Goal: Transaction & Acquisition: Purchase product/service

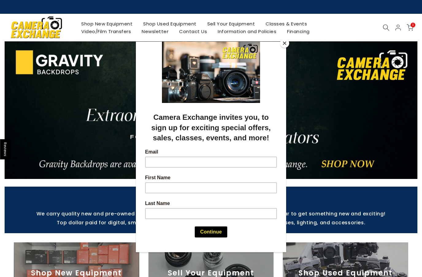
click at [283, 47] on button "Close" at bounding box center [284, 43] width 9 height 9
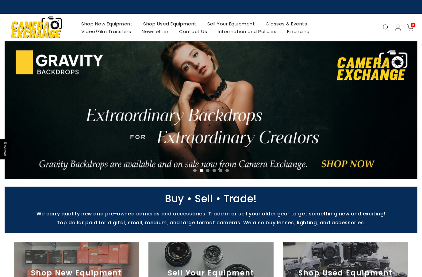
click at [378, 31] on div "0 / $0.00" at bounding box center [385, 27] width 70 height 7
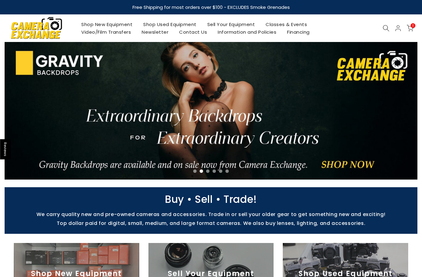
click at [386, 31] on icon at bounding box center [386, 28] width 7 height 7
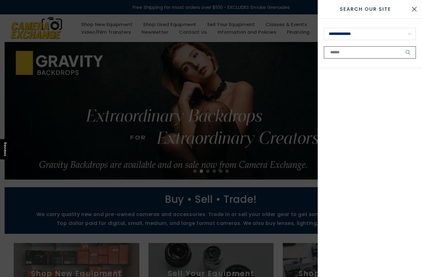
click at [372, 57] on input "text" at bounding box center [370, 52] width 92 height 12
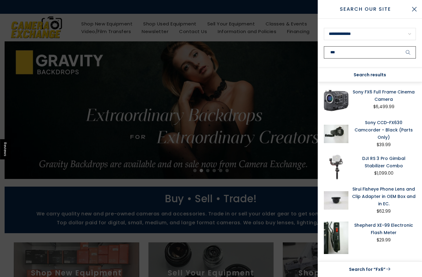
type input "***"
click at [408, 52] on button "submit" at bounding box center [407, 52] width 15 height 12
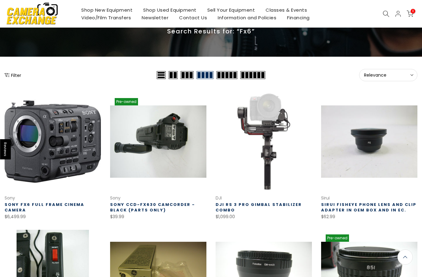
scroll to position [35, 0]
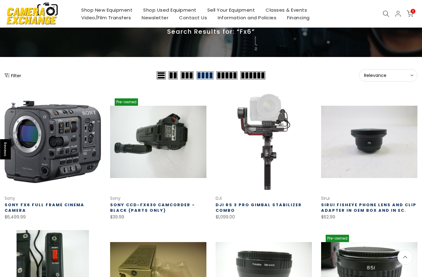
click at [86, 179] on link at bounding box center [53, 142] width 96 height 96
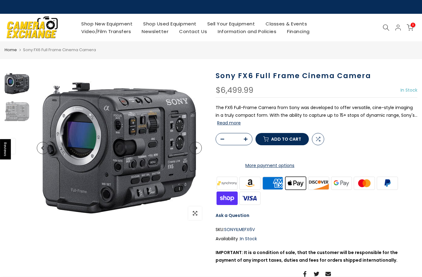
click at [179, 24] on link "Shop Used Equipment" at bounding box center [170, 24] width 64 height 8
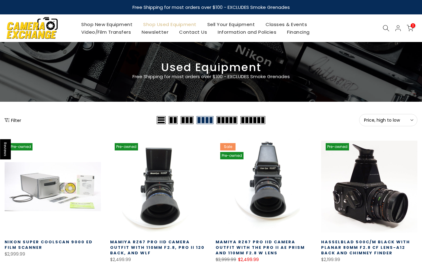
click at [383, 28] on icon at bounding box center [386, 28] width 7 height 7
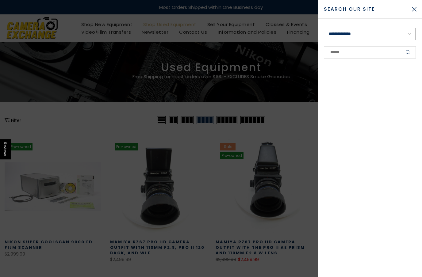
click at [385, 39] on select "**********" at bounding box center [370, 34] width 92 height 12
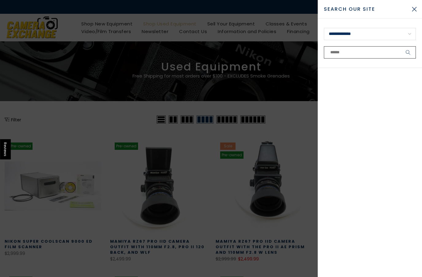
click at [364, 55] on input "text" at bounding box center [370, 52] width 92 height 12
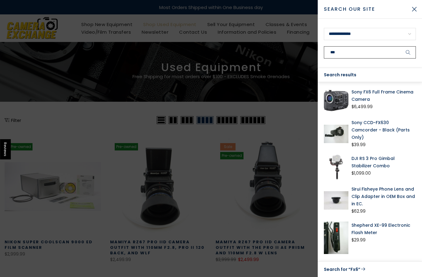
type input "***"
click at [408, 52] on button "submit" at bounding box center [407, 52] width 15 height 12
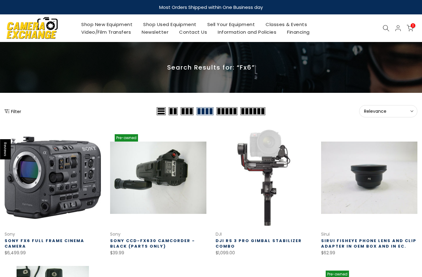
click at [129, 32] on link "Video/Film Transfers" at bounding box center [106, 32] width 60 height 8
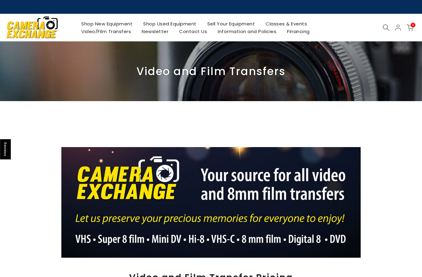
click at [195, 22] on link "Shop Used Equipment" at bounding box center [170, 24] width 64 height 8
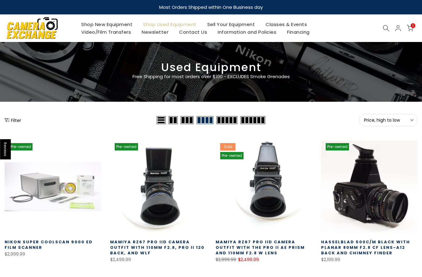
click at [245, 26] on link "Sell Your Equipment" at bounding box center [231, 25] width 59 height 8
